Goal: Transaction & Acquisition: Purchase product/service

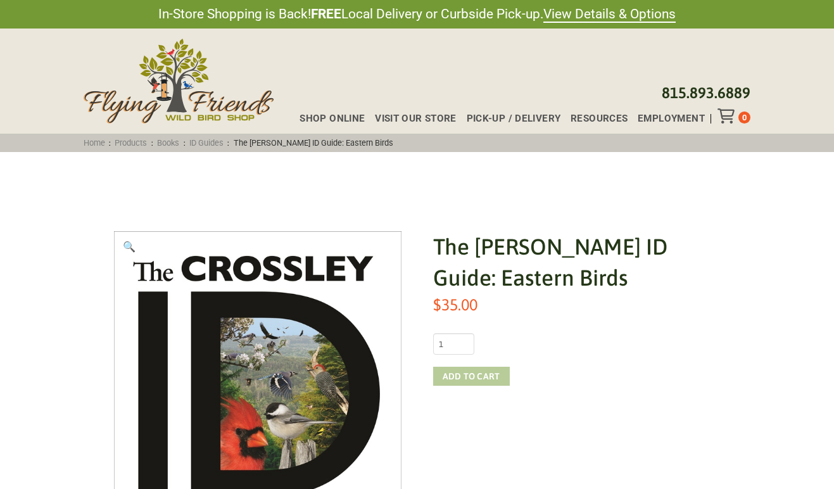
click at [489, 374] on button "Add to cart" at bounding box center [471, 376] width 77 height 19
click at [745, 118] on span "2" at bounding box center [744, 117] width 4 height 9
click at [726, 118] on icon "Toggle Off Canvas Content" at bounding box center [725, 115] width 16 height 15
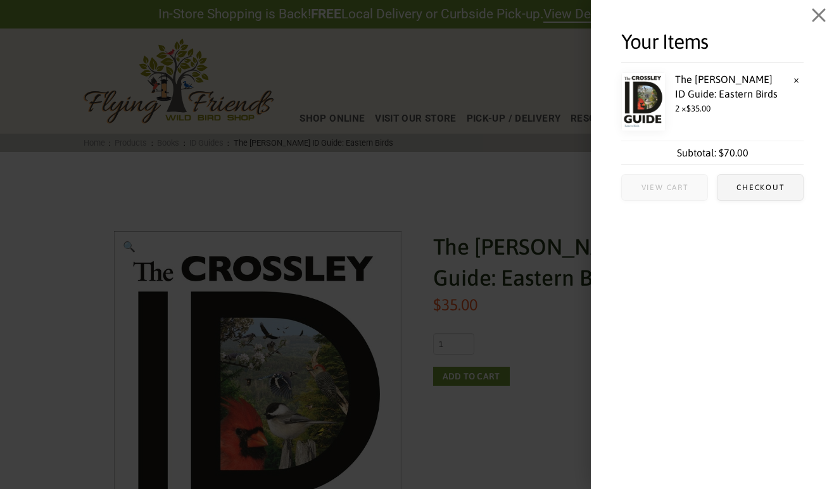
click at [685, 185] on span "View cart" at bounding box center [664, 188] width 47 height 8
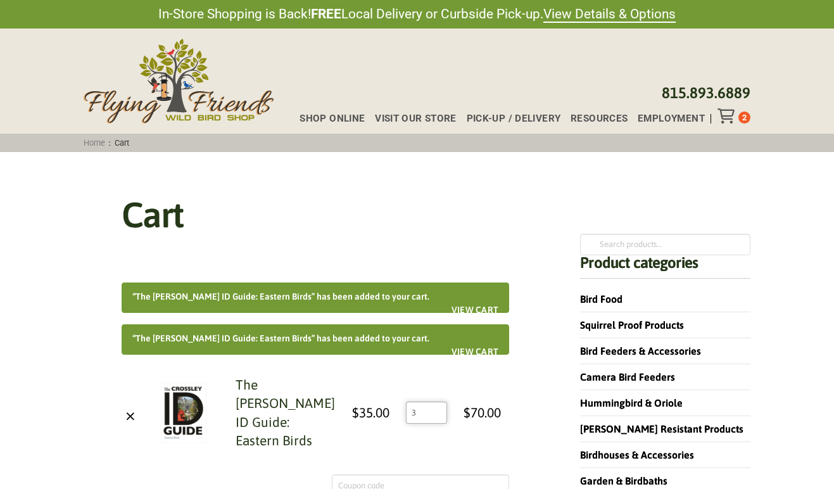
click at [434, 423] on input "3" at bounding box center [426, 412] width 41 height 22
click at [432, 422] on input "3" at bounding box center [426, 412] width 41 height 22
click at [437, 423] on input "4" at bounding box center [426, 412] width 41 height 22
click at [434, 423] on input "3" at bounding box center [426, 412] width 41 height 22
click at [434, 423] on input "2" at bounding box center [426, 412] width 41 height 22
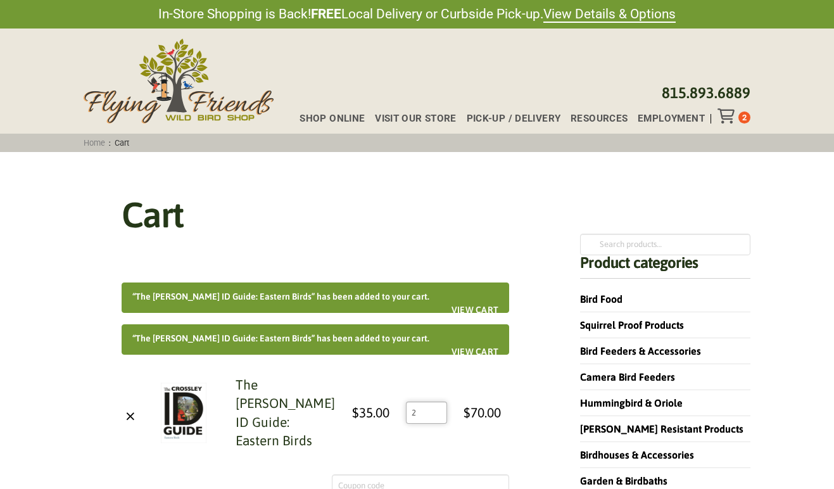
type input "1"
click at [434, 423] on input "1" at bounding box center [426, 412] width 41 height 22
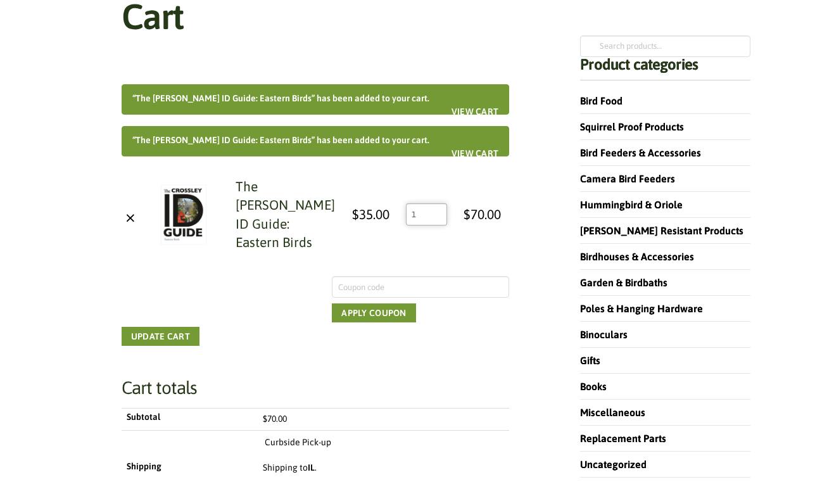
scroll to position [199, 0]
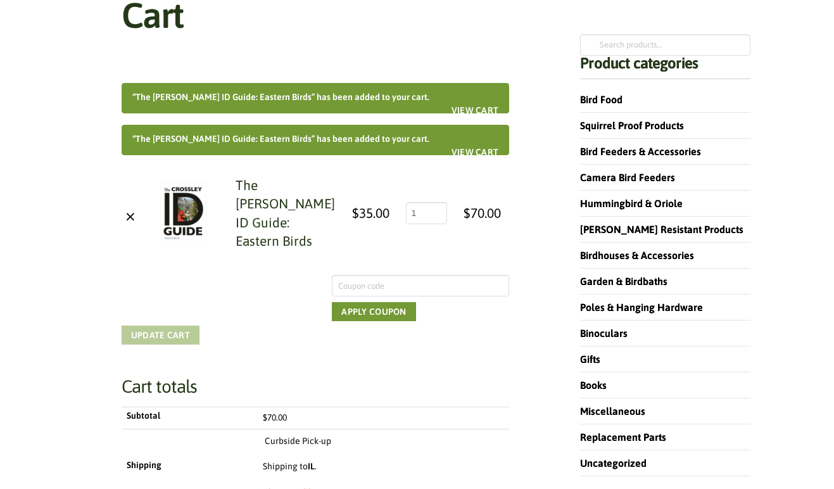
click at [163, 344] on button "Update cart" at bounding box center [161, 334] width 78 height 19
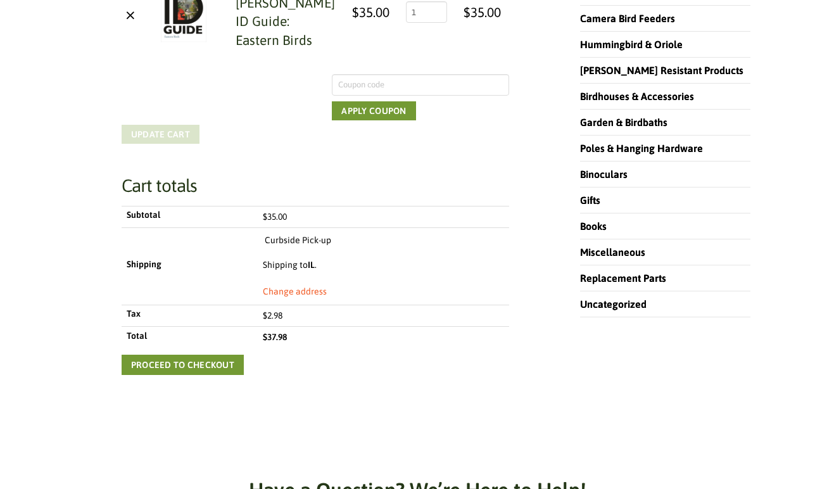
scroll to position [359, 0]
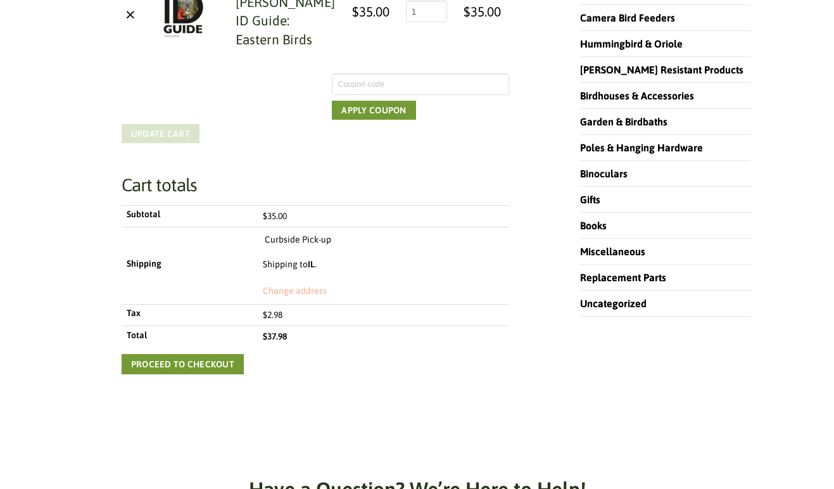
click at [278, 298] on link "Change address" at bounding box center [295, 291] width 64 height 13
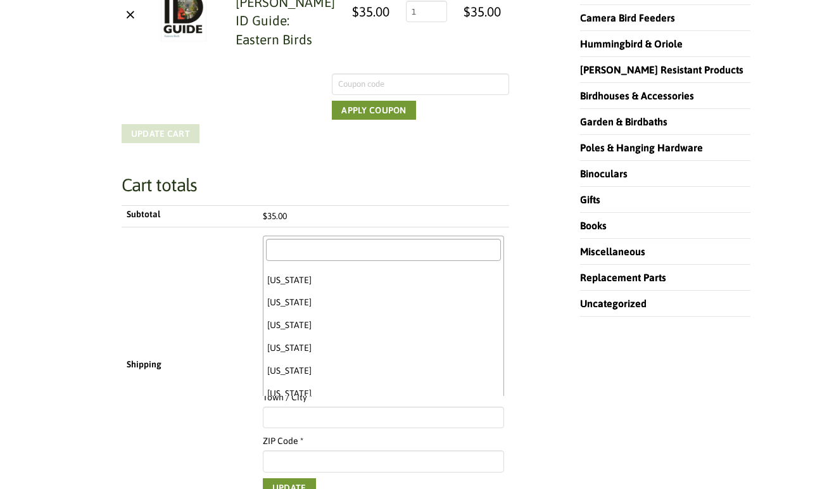
click at [291, 382] on span "Illinois" at bounding box center [383, 373] width 240 height 18
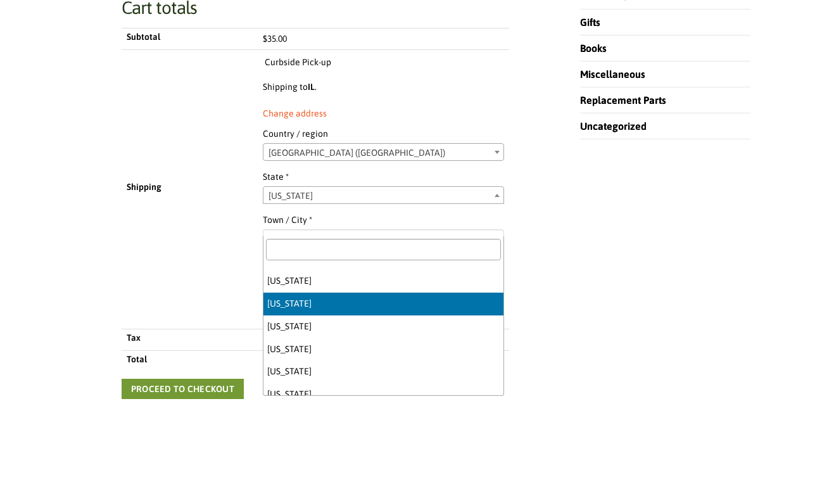
scroll to position [657, 0]
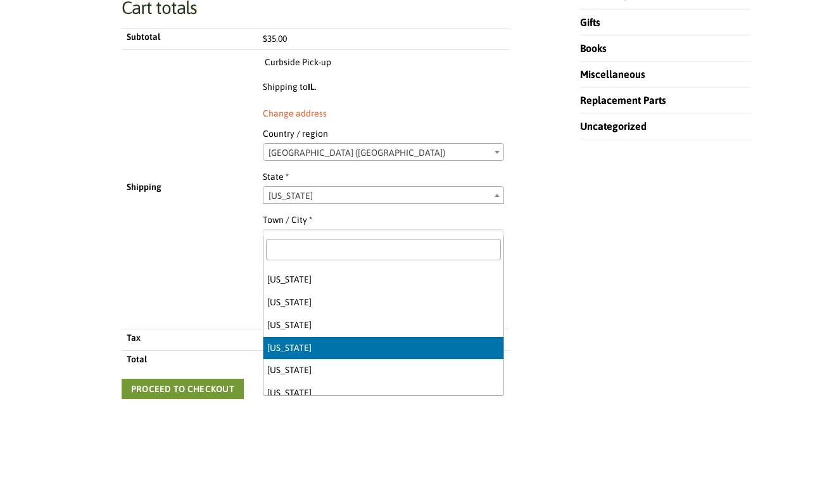
select select "NY"
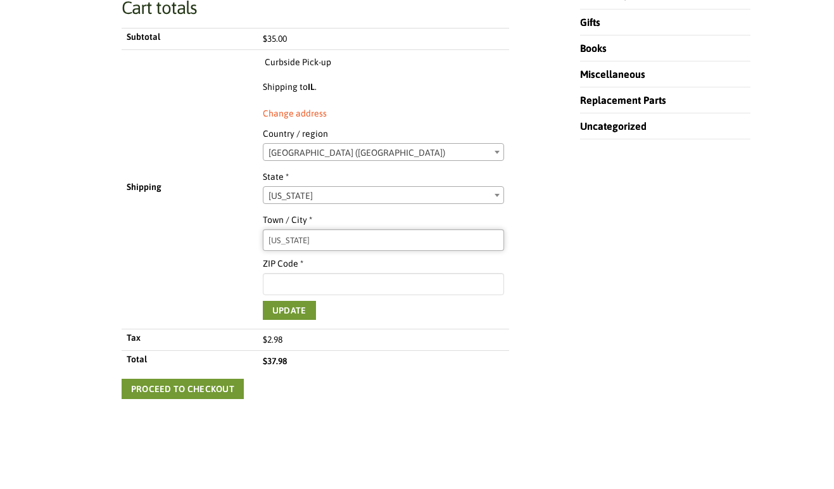
type input "New York"
type input "10024"
click at [287, 320] on button "Update" at bounding box center [289, 310] width 53 height 19
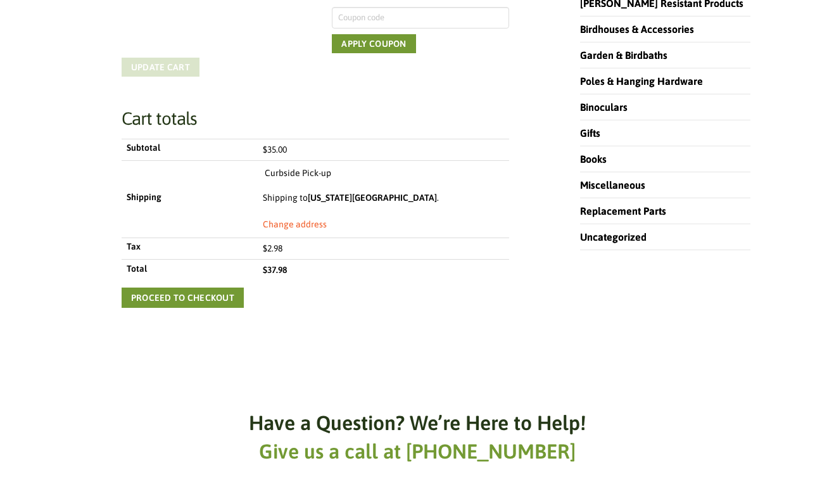
scroll to position [431, 0]
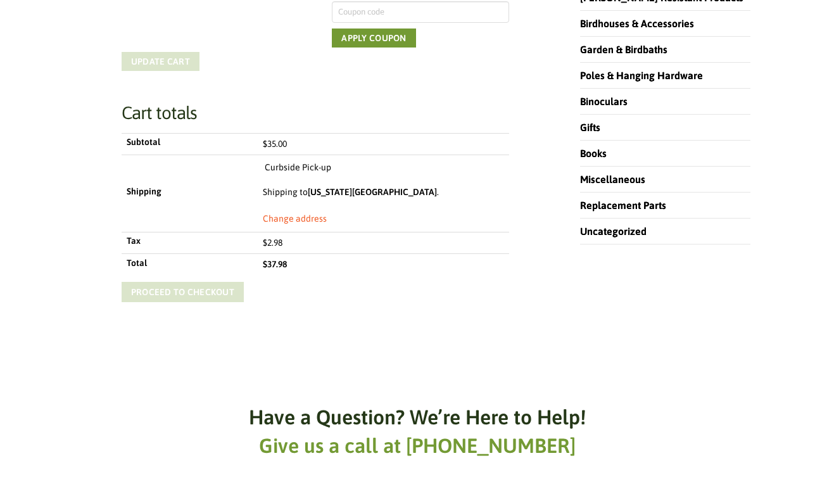
click at [216, 302] on link "Proceed to checkout" at bounding box center [183, 292] width 122 height 20
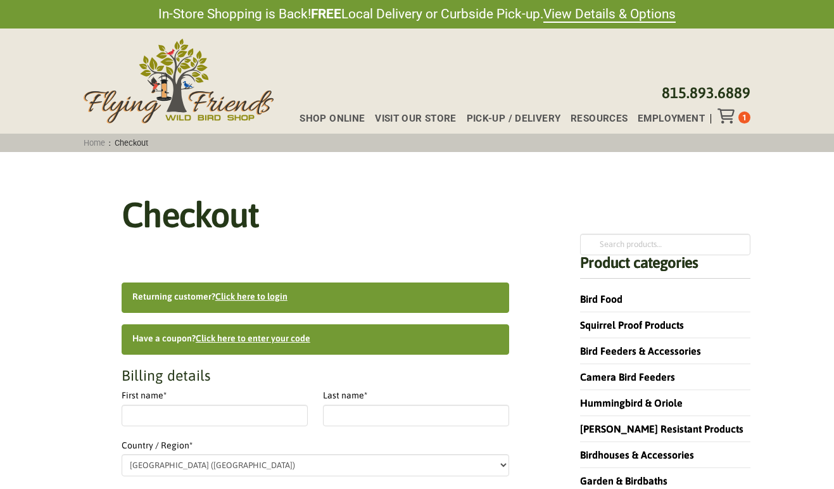
select select "NY"
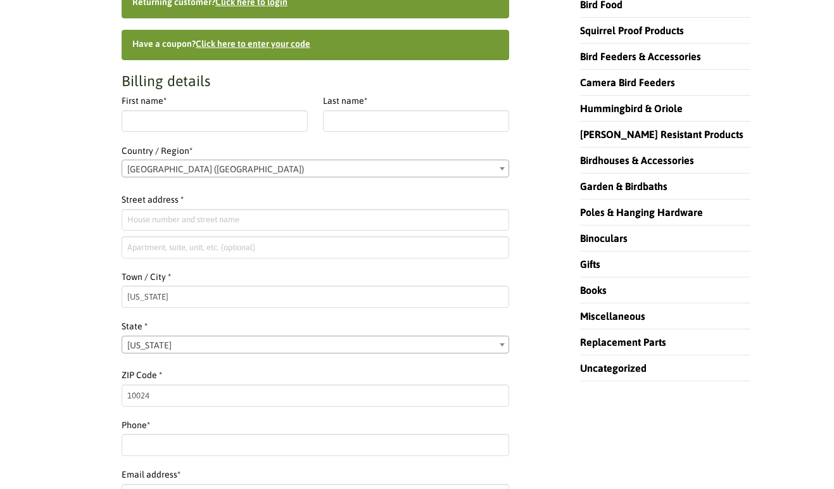
scroll to position [296, 0]
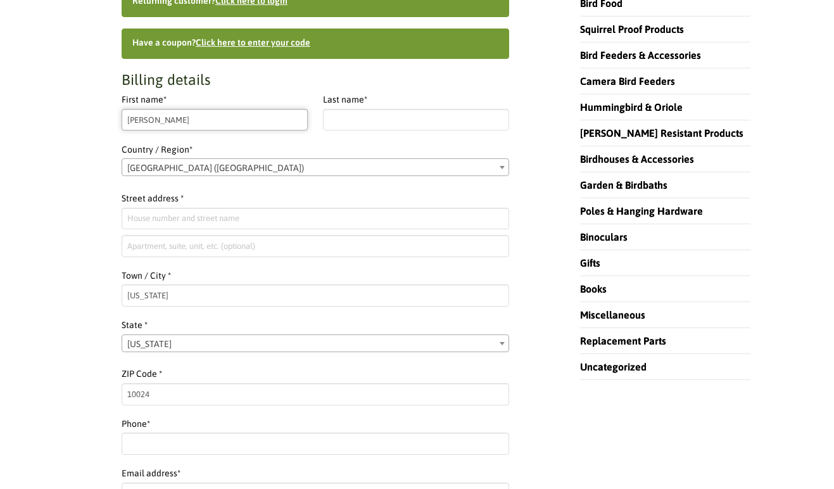
type input "Dava"
type input "Weinstein"
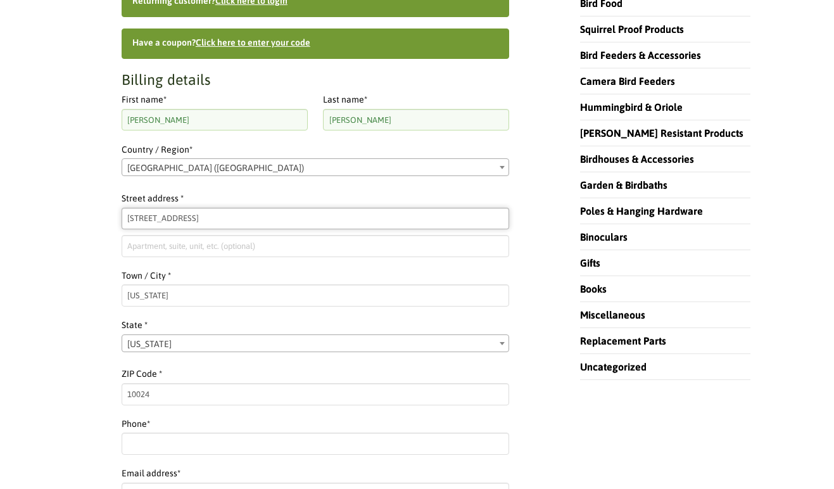
type input "[STREET_ADDRESS]"
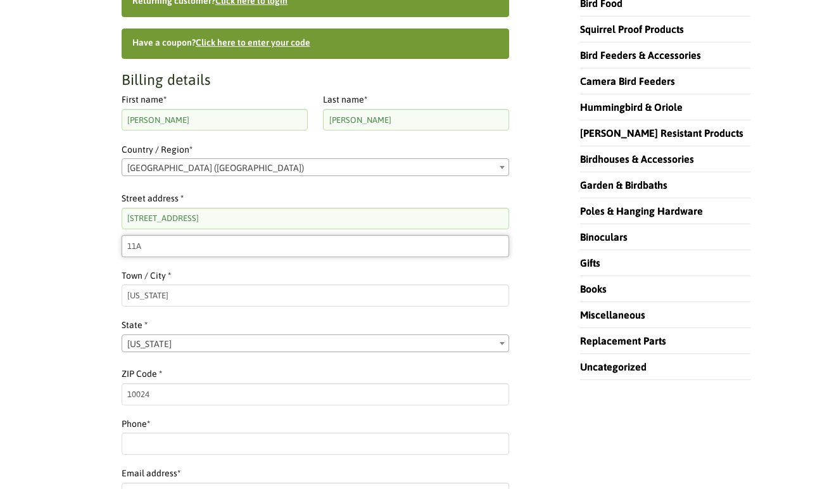
type input "11A"
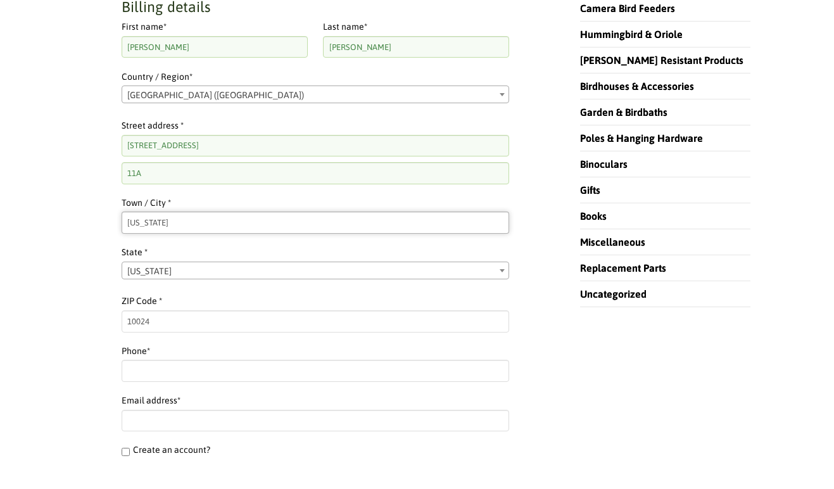
scroll to position [403, 0]
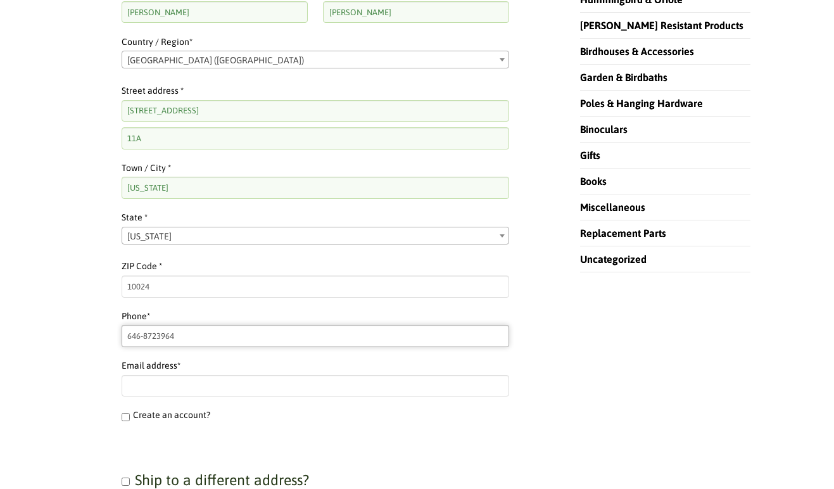
click at [159, 330] on input "646-8723964" at bounding box center [316, 336] width 388 height 22
click at [157, 330] on input "646-8723964" at bounding box center [316, 336] width 388 height 22
type input "[PHONE_NUMBER]"
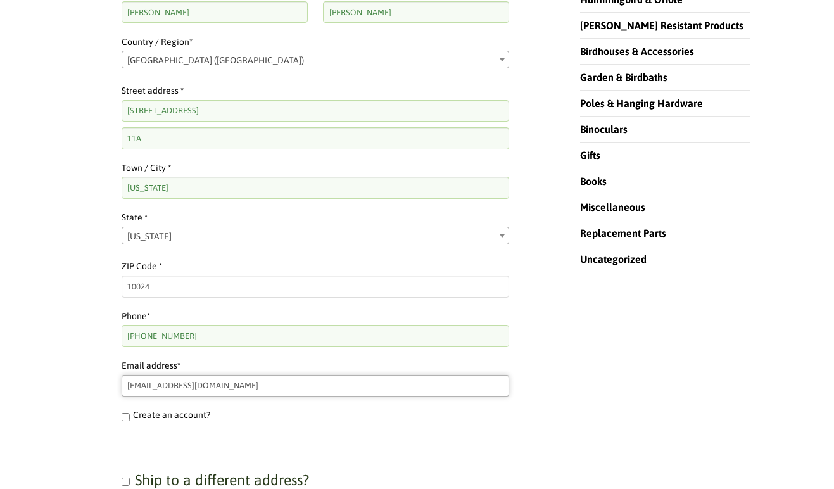
type input "[EMAIL_ADDRESS][DOMAIN_NAME]"
click at [215, 436] on div "Ship to a different address? First name * Last name * Country / Region * Select…" at bounding box center [316, 463] width 388 height 66
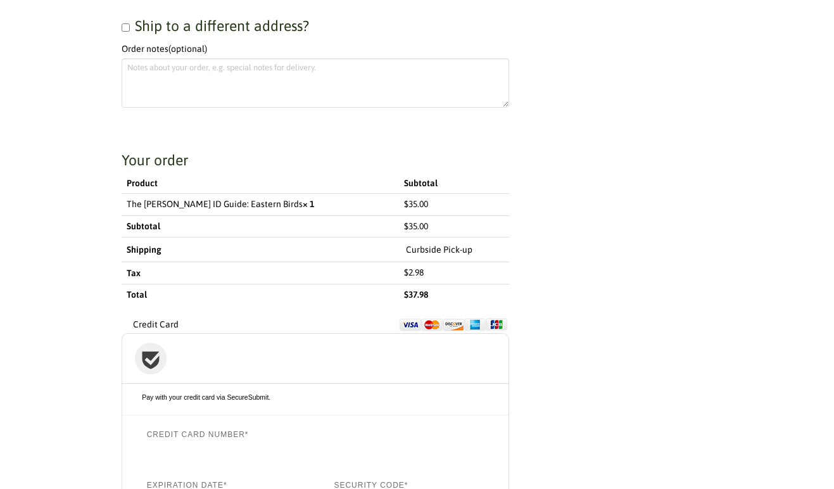
scroll to position [863, 0]
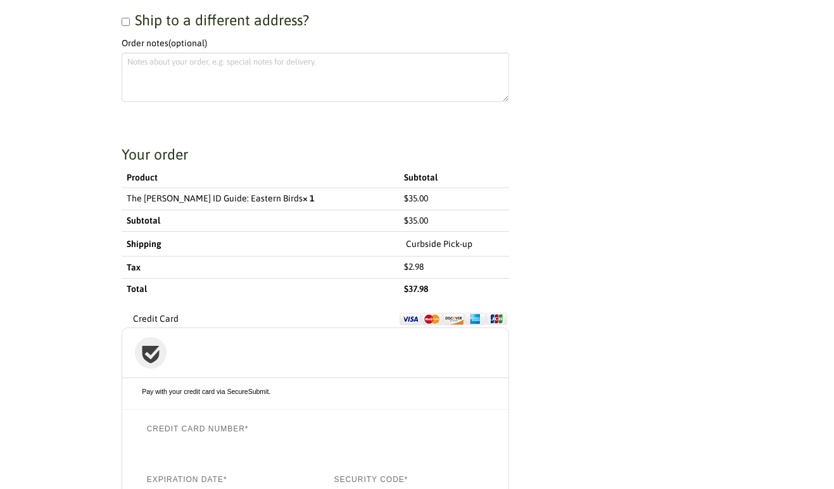
click at [141, 236] on th "Shipping" at bounding box center [260, 244] width 277 height 25
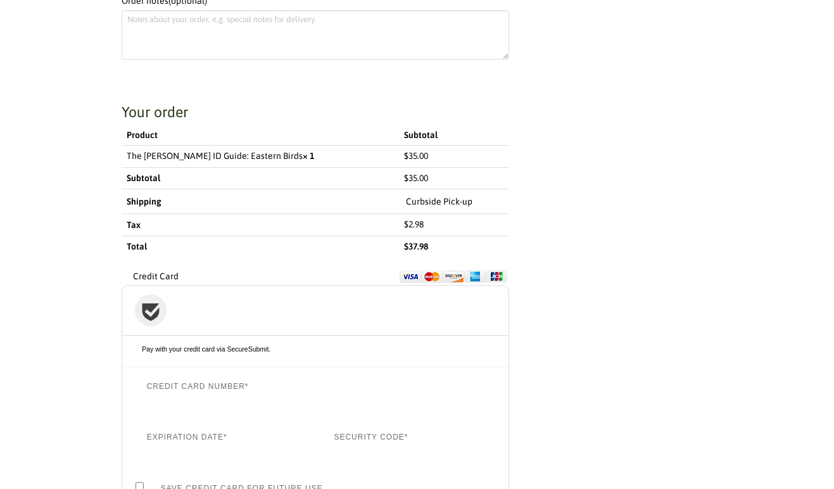
click at [222, 103] on h3 "Your order" at bounding box center [316, 112] width 388 height 19
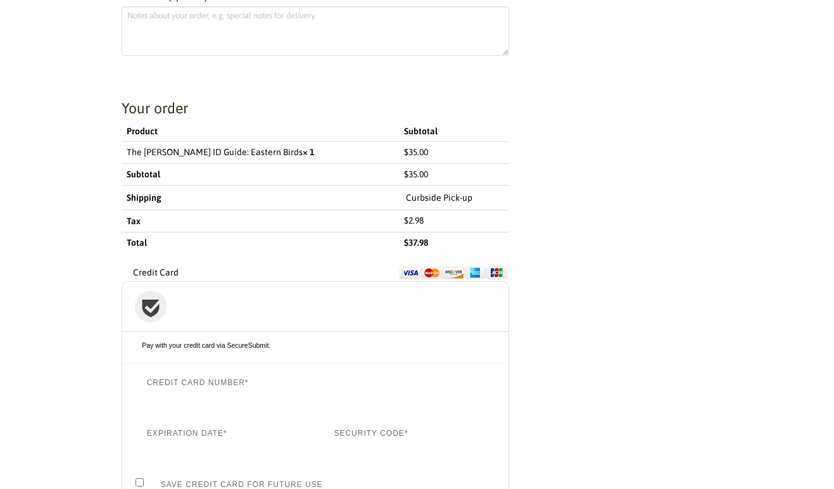
scroll to position [913, 0]
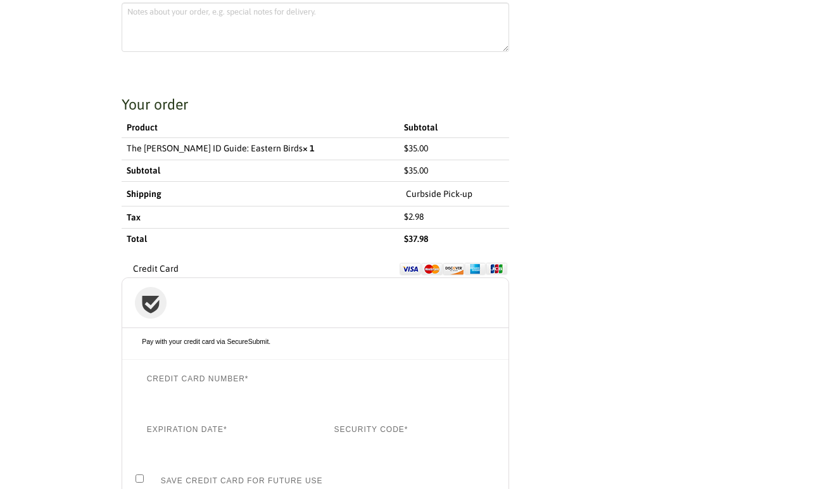
click at [222, 99] on h3 "Your order" at bounding box center [316, 105] width 388 height 19
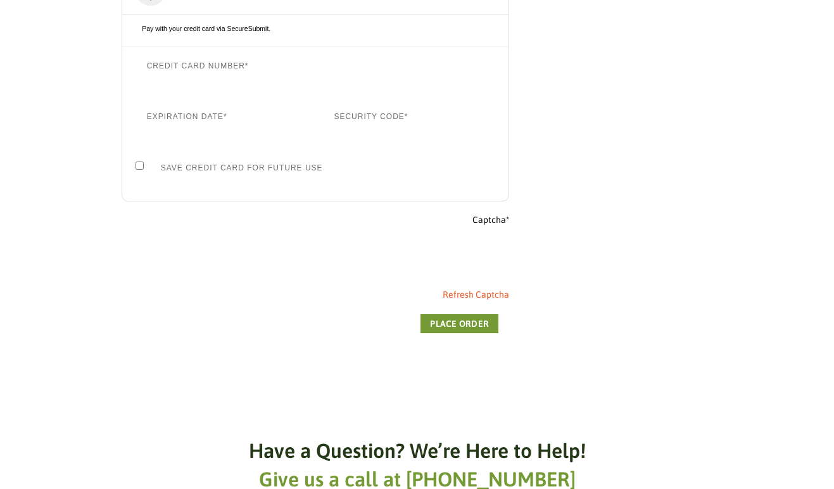
scroll to position [1247, 0]
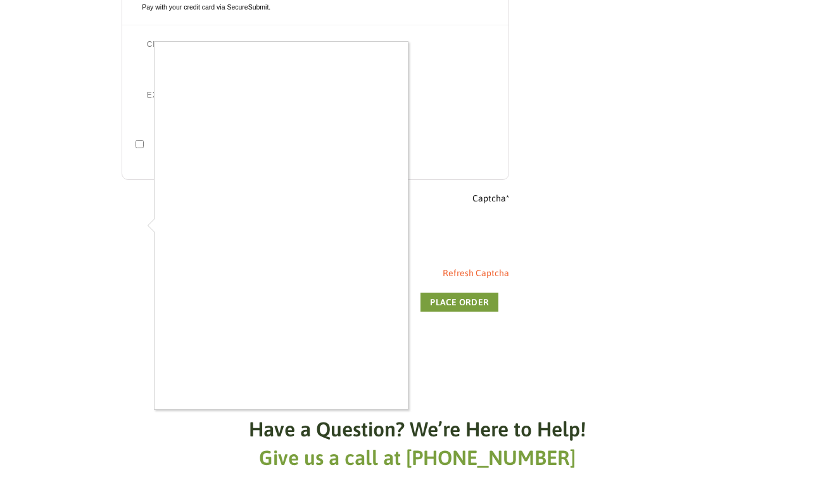
click at [430, 281] on div at bounding box center [417, 244] width 834 height 489
click at [430, 292] on button "Place order" at bounding box center [459, 301] width 78 height 19
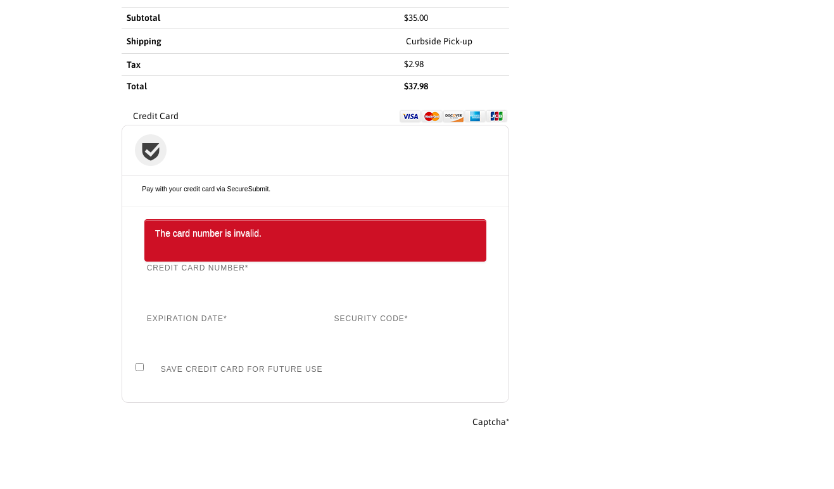
scroll to position [1059, 0]
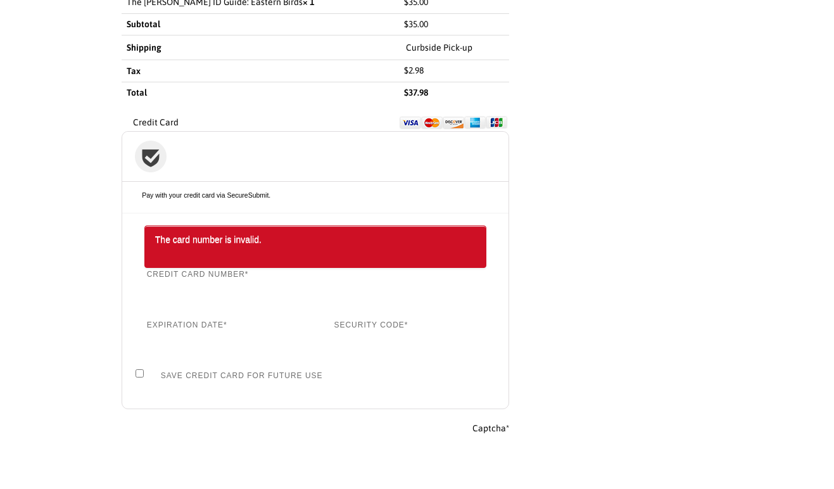
click at [130, 46] on th "Shipping" at bounding box center [260, 47] width 277 height 25
click at [131, 40] on th "Shipping" at bounding box center [260, 47] width 277 height 25
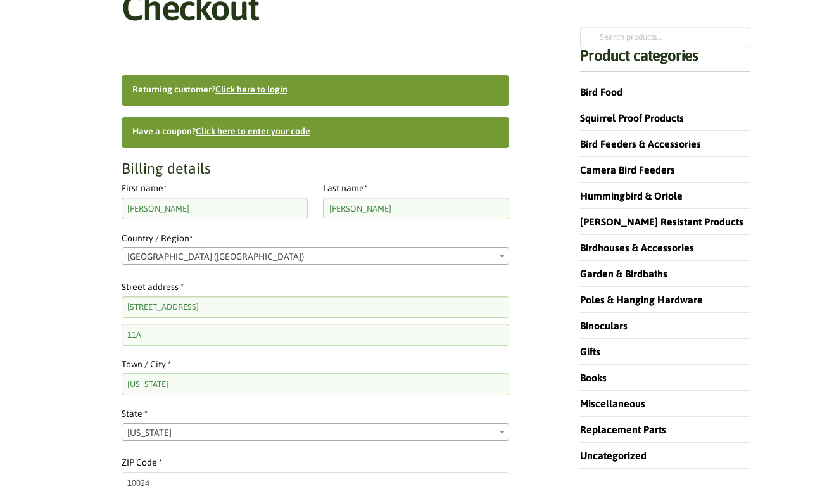
scroll to position [204, 0]
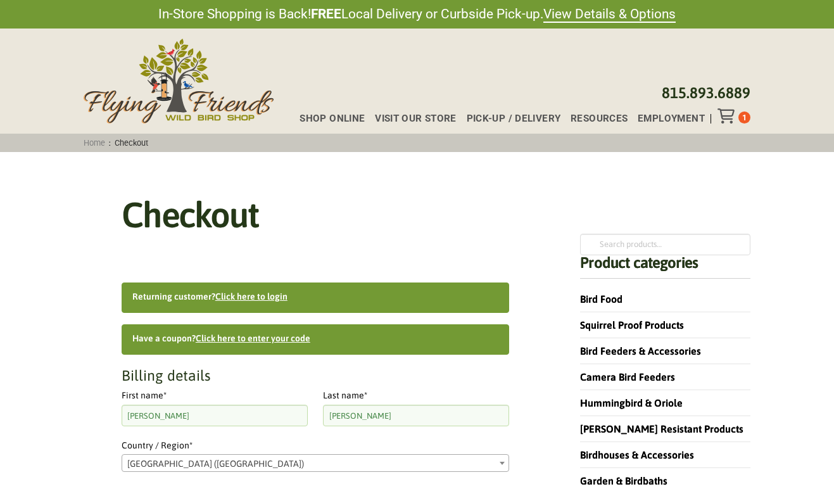
scroll to position [0, 0]
click at [527, 114] on link "Pick-up / Delivery" at bounding box center [508, 118] width 104 height 9
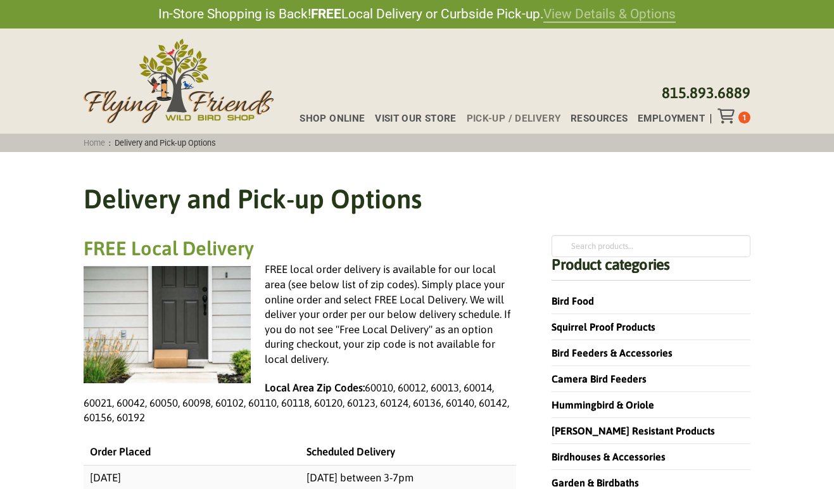
click at [593, 19] on link "View Details & Options" at bounding box center [609, 14] width 132 height 16
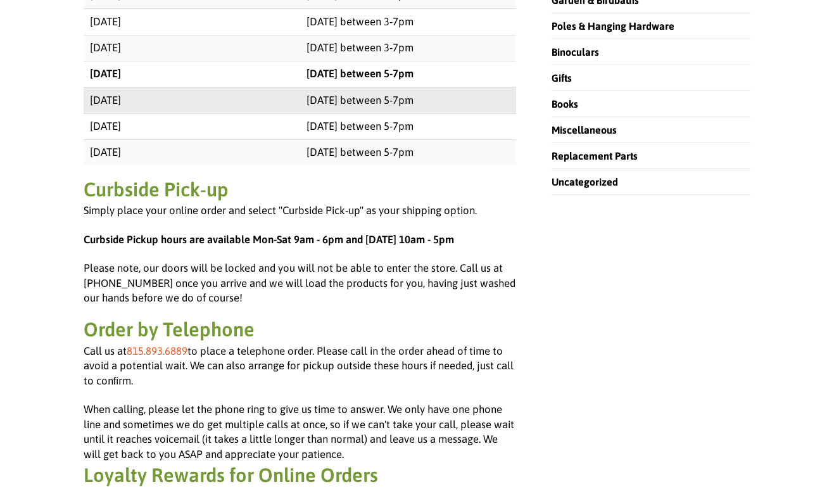
scroll to position [482, 0]
click at [498, 103] on td "Sunday between 5-7pm" at bounding box center [408, 100] width 217 height 26
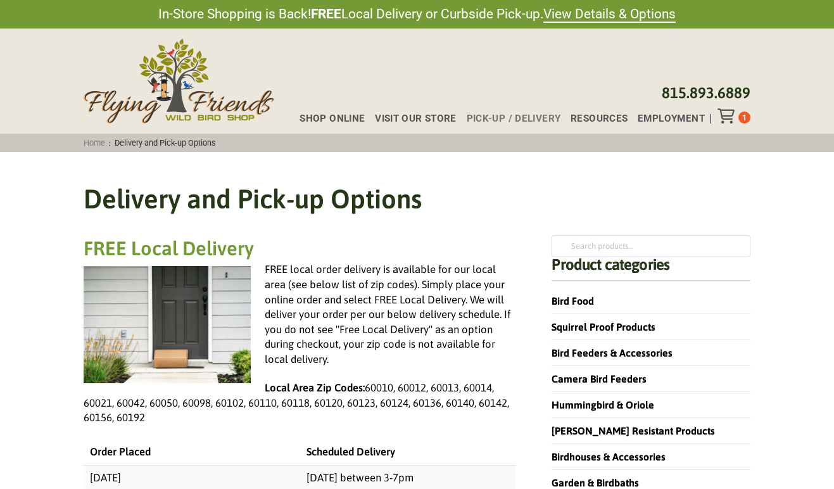
scroll to position [0, 0]
click at [736, 111] on div "Toggle Off Canvas Content" at bounding box center [727, 115] width 21 height 15
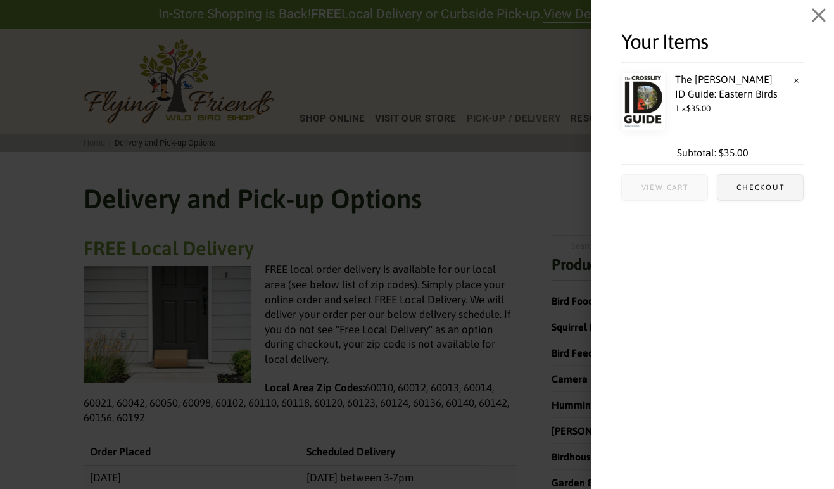
click at [670, 187] on span "View cart" at bounding box center [664, 188] width 47 height 8
click at [670, 184] on span "View cart" at bounding box center [664, 188] width 47 height 8
click at [737, 180] on span "Checkout" at bounding box center [759, 187] width 85 height 25
click at [743, 190] on span "Checkout" at bounding box center [760, 188] width 48 height 8
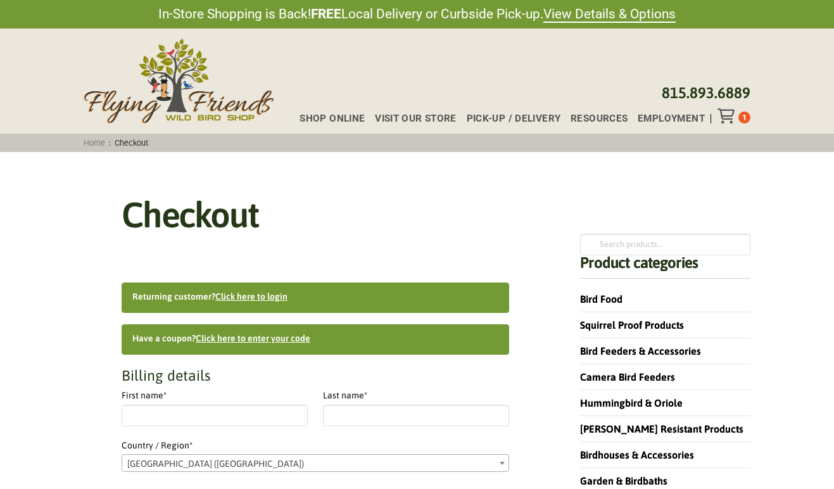
select select "NY"
click at [726, 117] on icon "Toggle Off Canvas Content" at bounding box center [725, 115] width 16 height 15
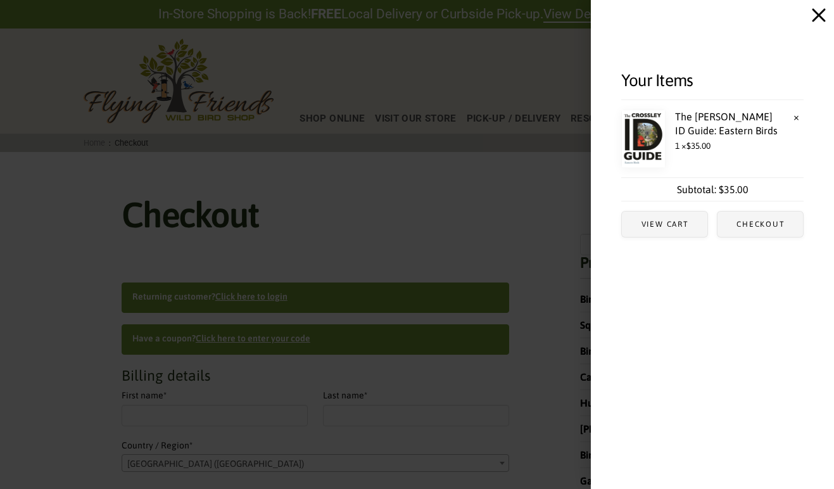
click at [817, 13] on icon "Close Off Canvas Content" at bounding box center [818, 15] width 13 height 13
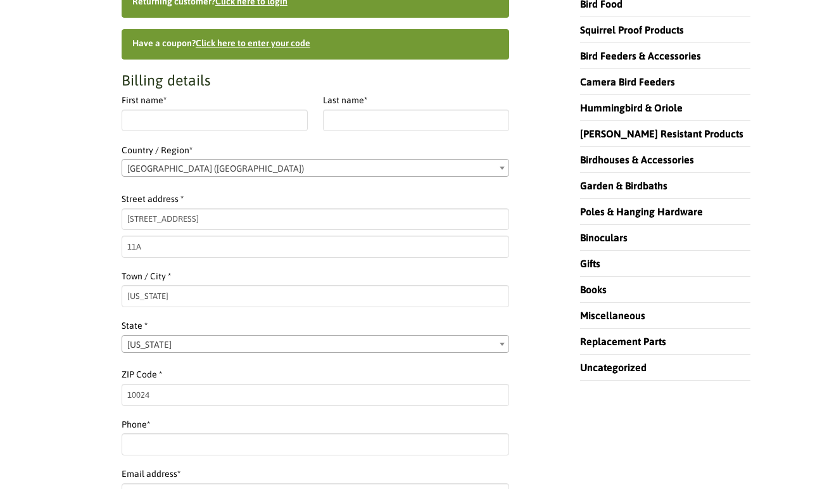
scroll to position [297, 0]
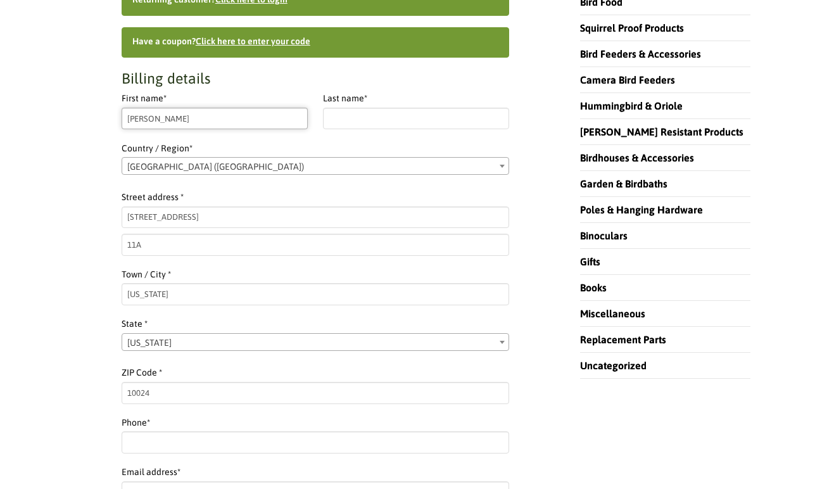
type input "Dava"
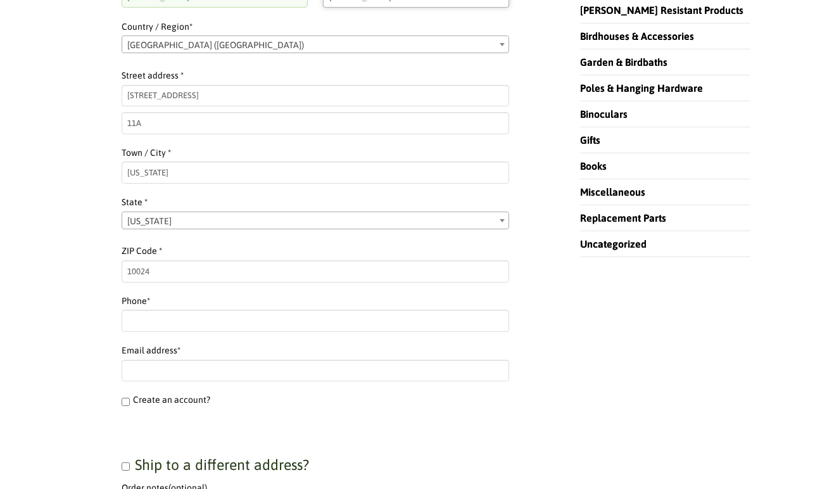
scroll to position [429, 0]
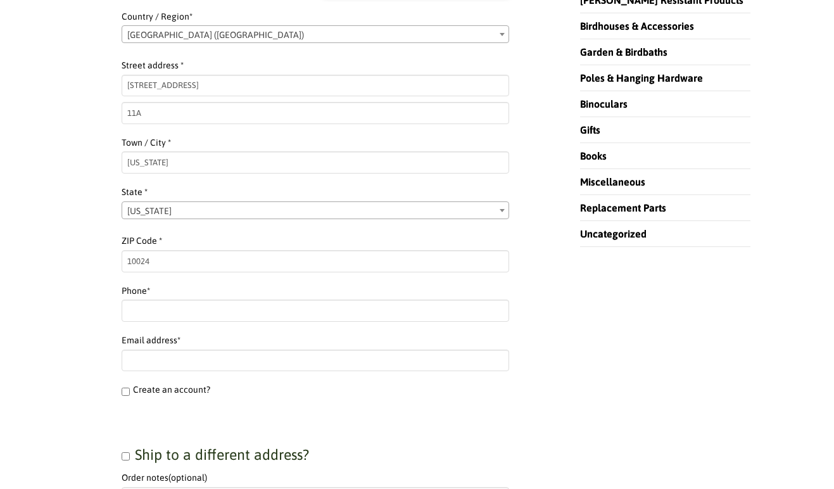
type input "Weinstein"
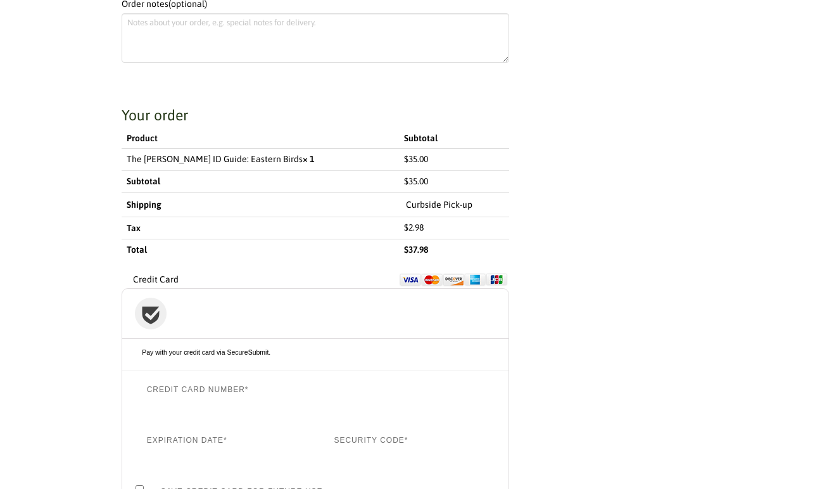
scroll to position [1024, 0]
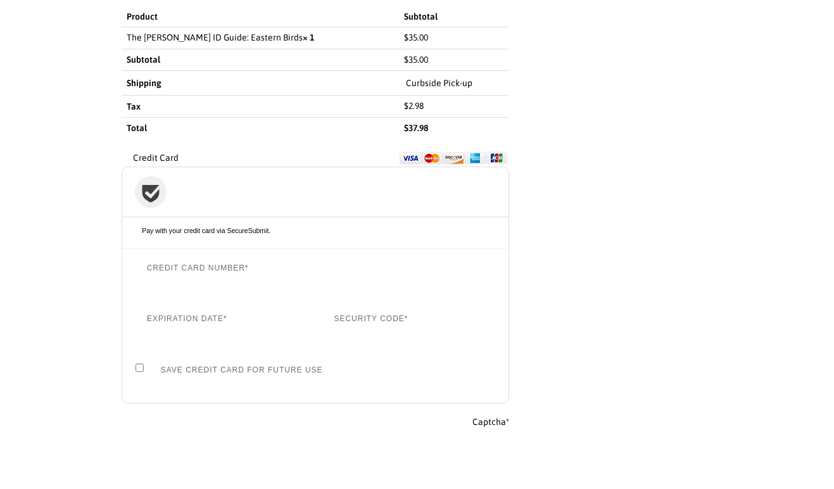
click at [175, 226] on p "Pay with your credit card via SecureSubmit." at bounding box center [315, 230] width 360 height 9
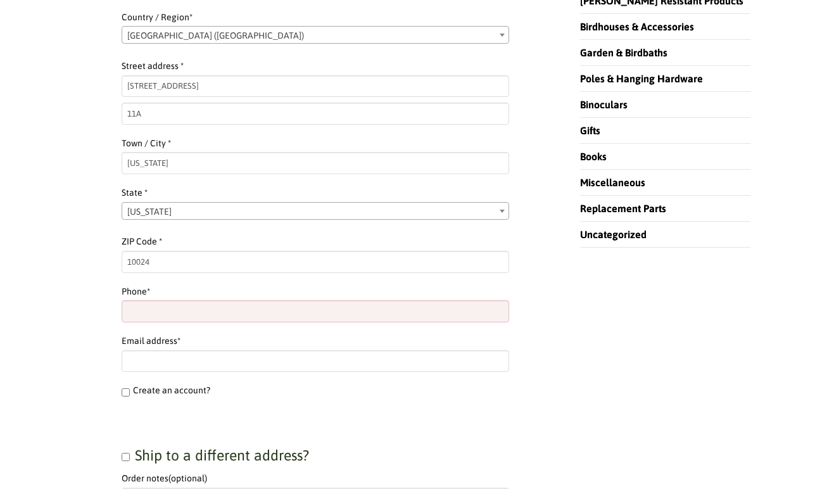
scroll to position [427, 0]
click at [151, 307] on input "Phone *" at bounding box center [316, 312] width 388 height 22
type input "5"
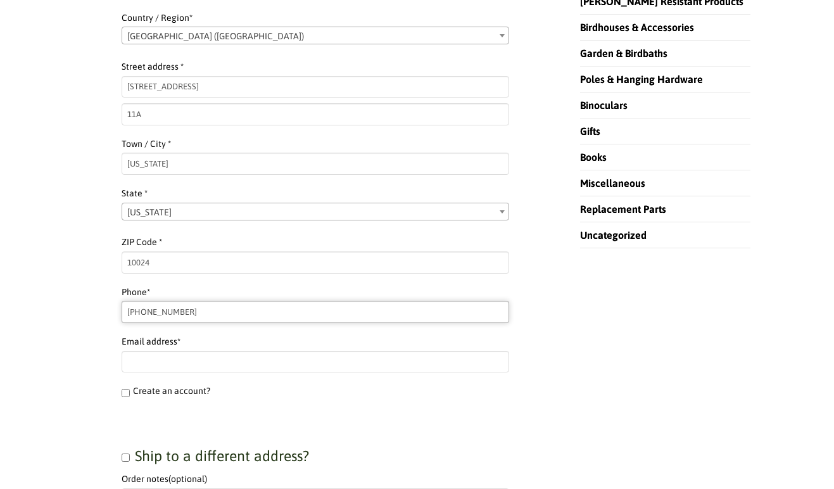
type input "[PHONE_NUMBER]"
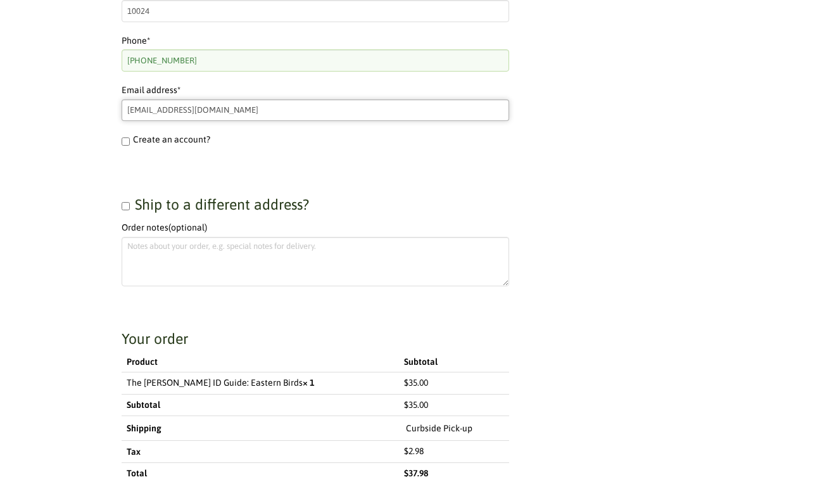
scroll to position [679, 0]
type input "[EMAIL_ADDRESS][DOMAIN_NAME]"
click at [217, 383] on td "The Crossley ID Guide: Eastern Birds × 1" at bounding box center [260, 383] width 277 height 22
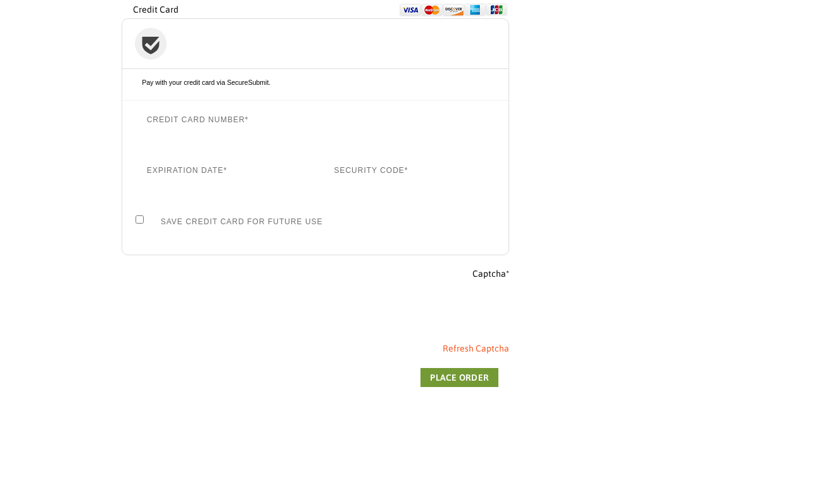
scroll to position [1208, 0]
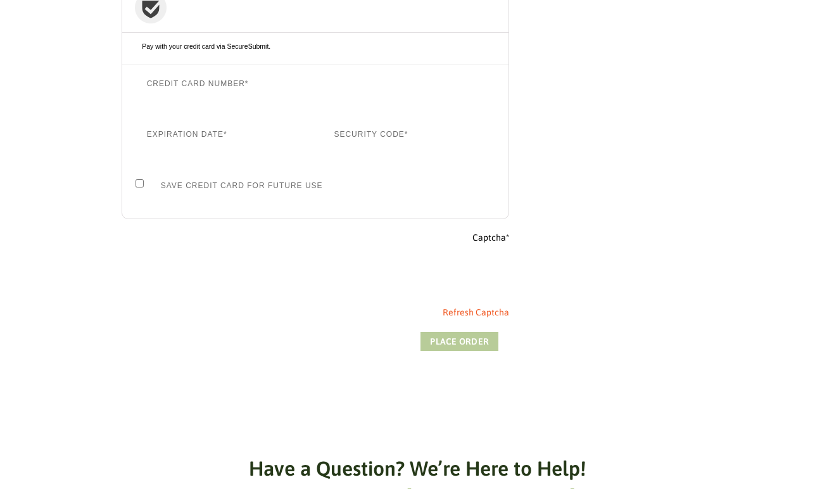
click at [464, 332] on button "Place order" at bounding box center [459, 341] width 78 height 19
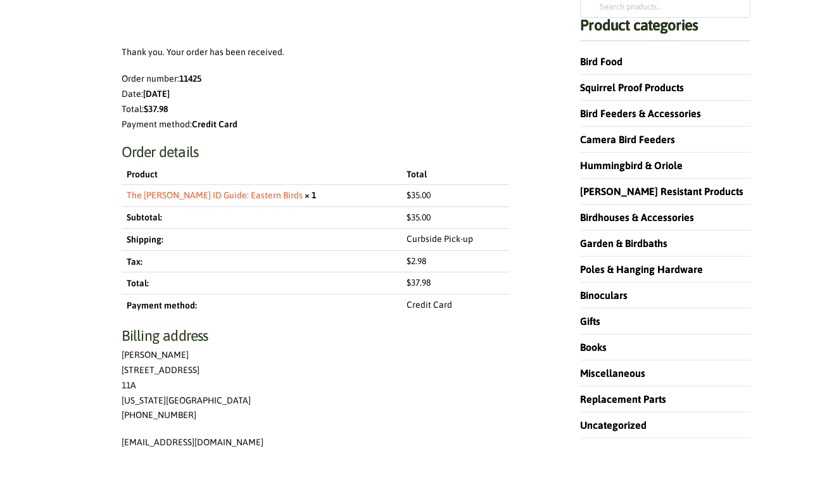
scroll to position [238, 0]
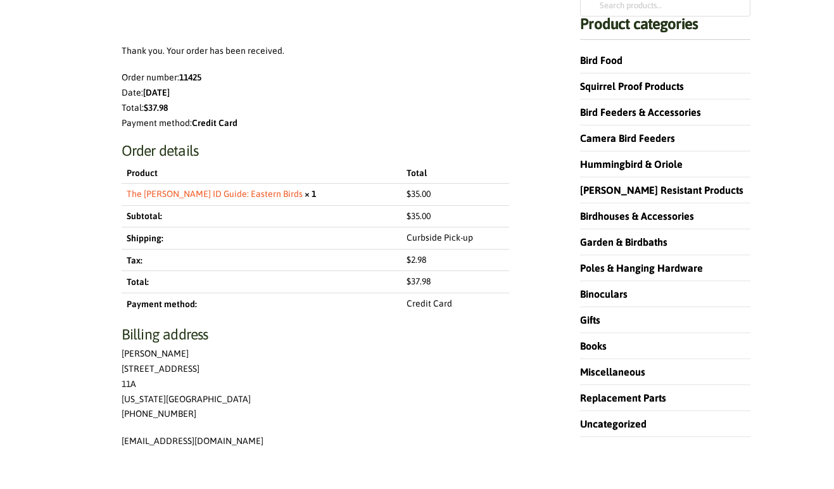
scroll to position [241, 0]
